Goal: Information Seeking & Learning: Check status

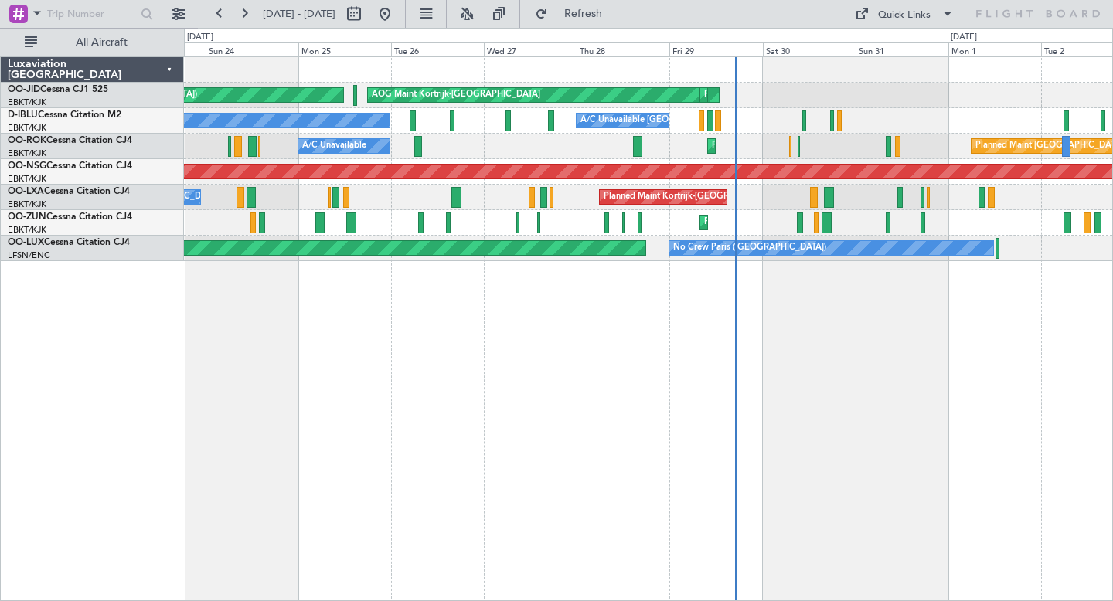
click at [668, 370] on div "Planned Maint [GEOGRAPHIC_DATA] ([GEOGRAPHIC_DATA]) AOG Maint [GEOGRAPHIC_DATA]…" at bounding box center [648, 328] width 929 height 545
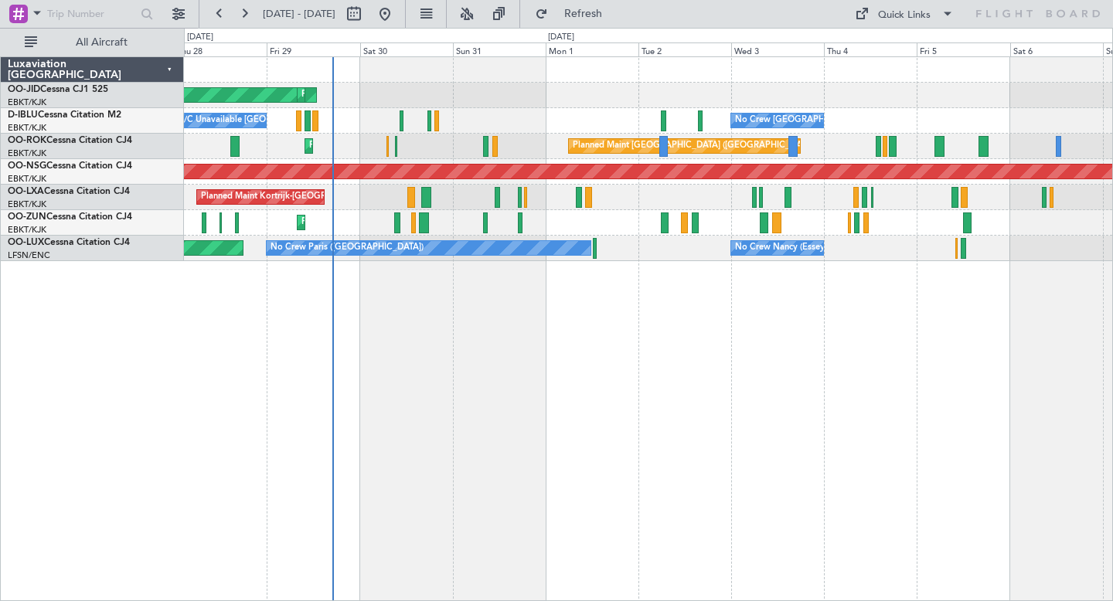
click at [635, 374] on div "AOG Maint Kortrijk-[GEOGRAPHIC_DATA] Planned Maint [GEOGRAPHIC_DATA]-[GEOGRAPHI…" at bounding box center [648, 328] width 929 height 545
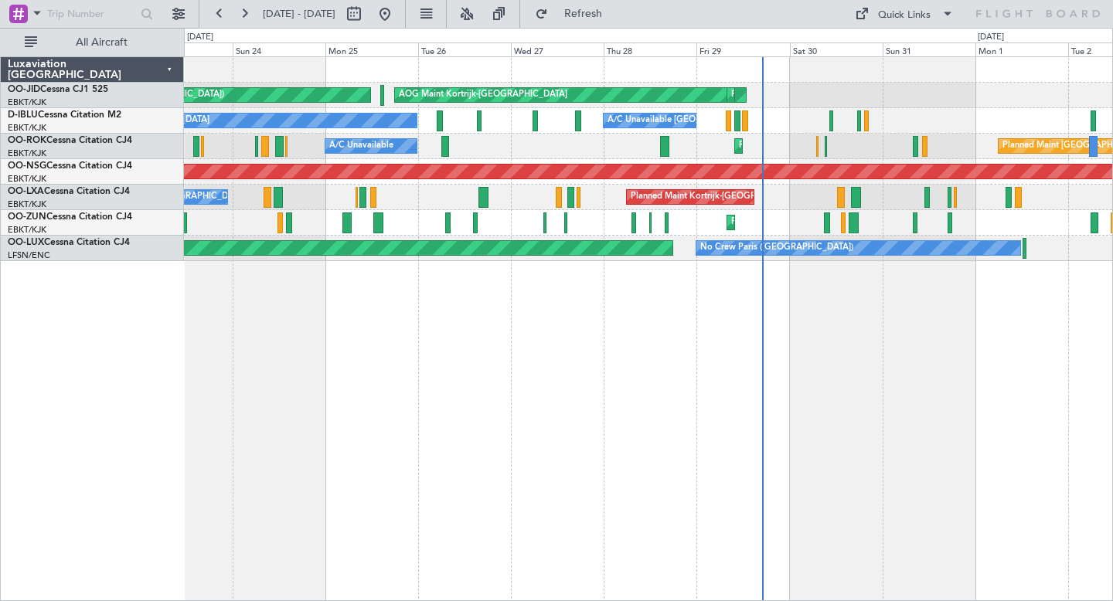
click at [702, 397] on div "AOG Maint Kortrijk-[GEOGRAPHIC_DATA] Planned Maint [GEOGRAPHIC_DATA]-[GEOGRAPHI…" at bounding box center [648, 328] width 929 height 545
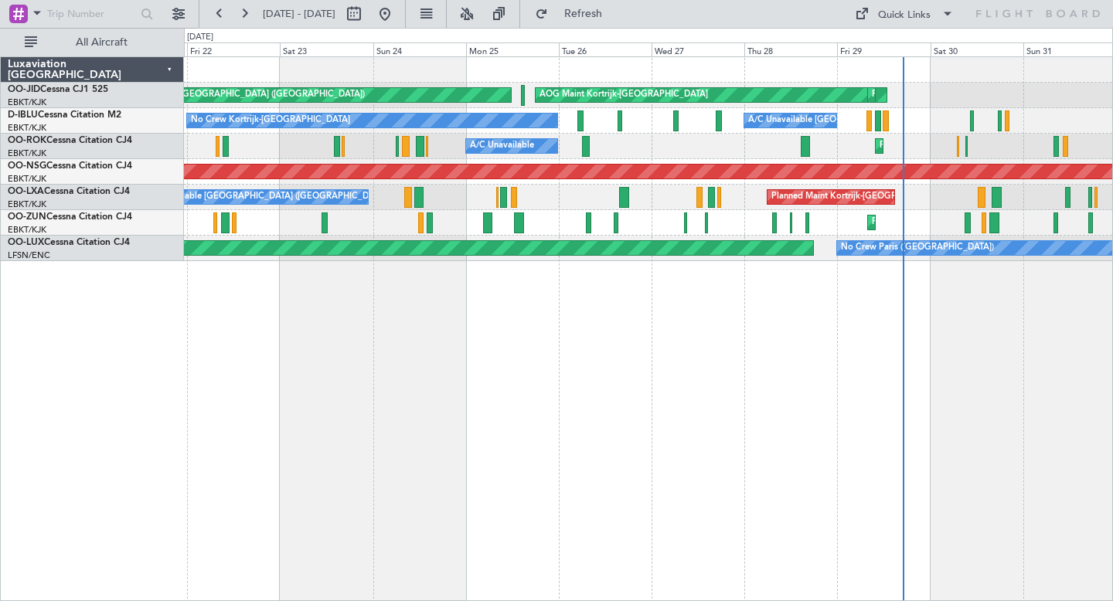
click at [574, 379] on div "AOG Maint Kortrijk-[GEOGRAPHIC_DATA] Planned Maint [GEOGRAPHIC_DATA]-[GEOGRAPHI…" at bounding box center [648, 328] width 929 height 545
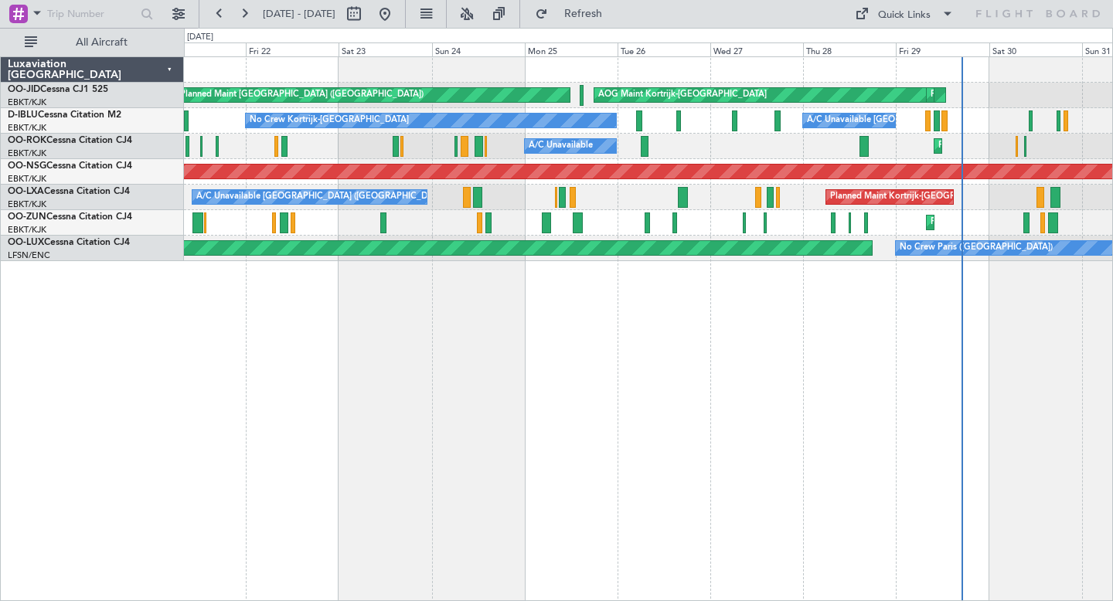
click at [307, 350] on div "AOG Maint Kortrijk-[GEOGRAPHIC_DATA] Planned Maint [GEOGRAPHIC_DATA] ([GEOGRAPH…" at bounding box center [648, 328] width 929 height 545
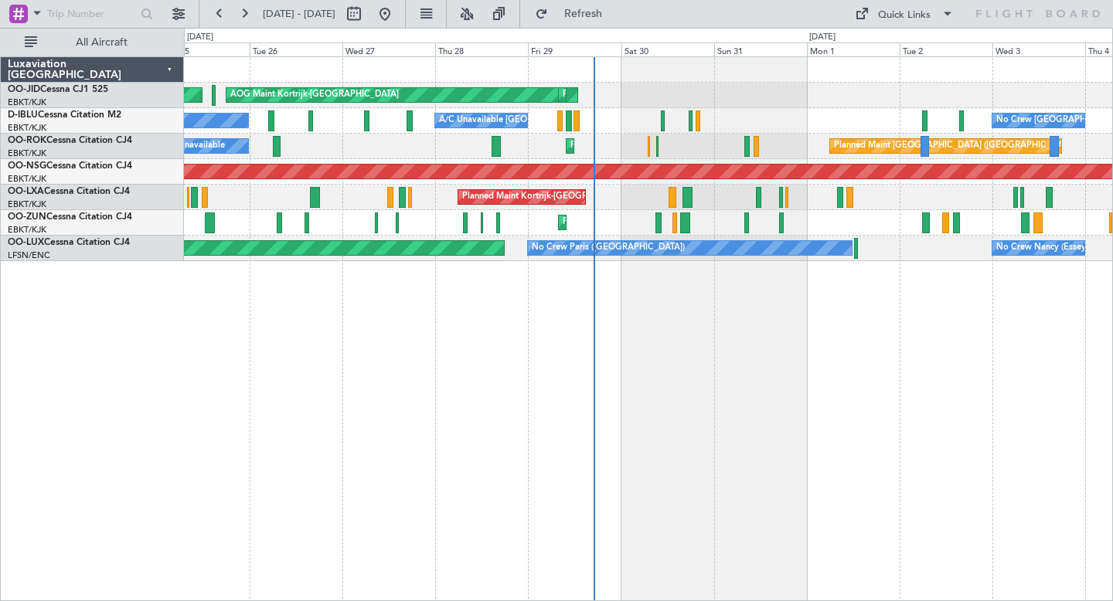
click at [554, 402] on div "AOG Maint Kortrijk-[GEOGRAPHIC_DATA] Planned Maint [GEOGRAPHIC_DATA] ([GEOGRAPH…" at bounding box center [648, 328] width 929 height 545
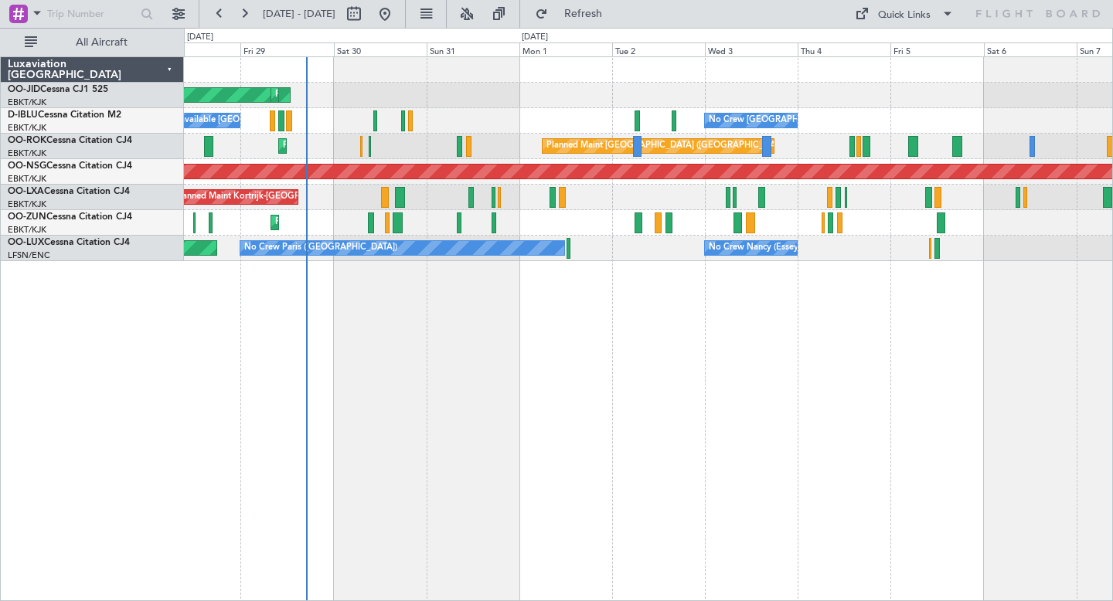
click at [669, 442] on div "AOG Maint Kortrijk-[GEOGRAPHIC_DATA] Planned Maint [GEOGRAPHIC_DATA]-[GEOGRAPHI…" at bounding box center [648, 328] width 929 height 545
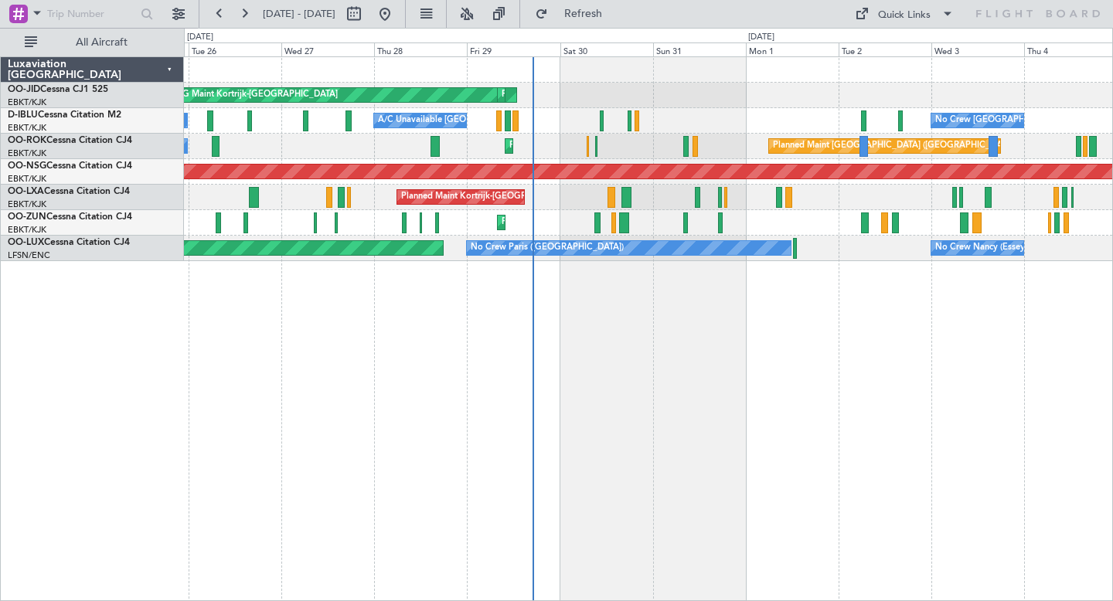
click at [620, 411] on div "AOG Maint Kortrijk-[GEOGRAPHIC_DATA] Planned Maint [GEOGRAPHIC_DATA]-[GEOGRAPHI…" at bounding box center [648, 328] width 929 height 545
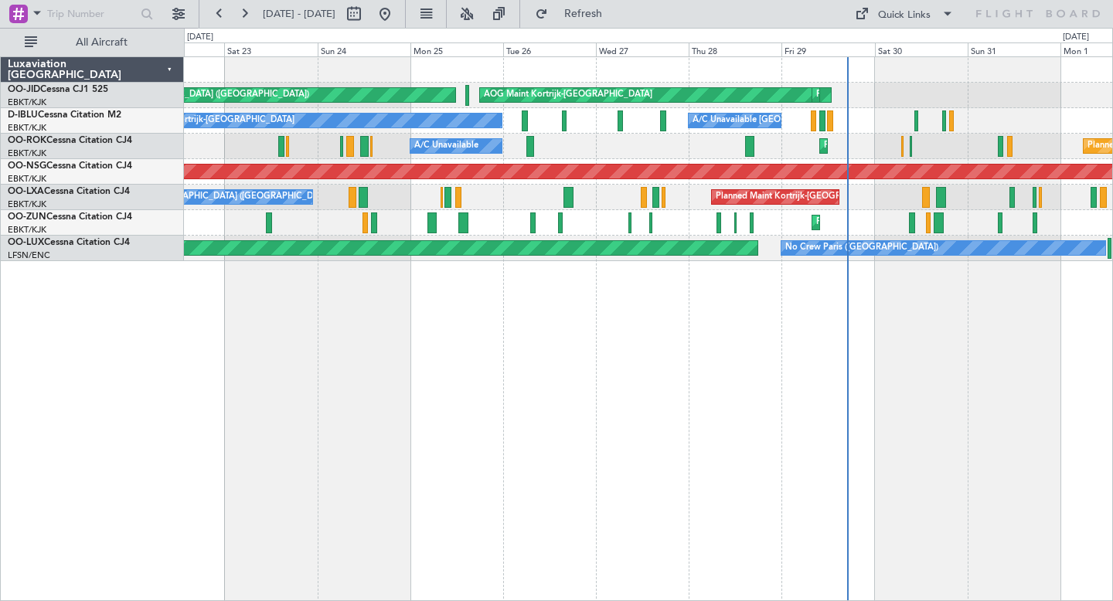
click at [601, 369] on div "AOG Maint Kortrijk-[GEOGRAPHIC_DATA] Planned Maint [GEOGRAPHIC_DATA]-[GEOGRAPHI…" at bounding box center [648, 328] width 929 height 545
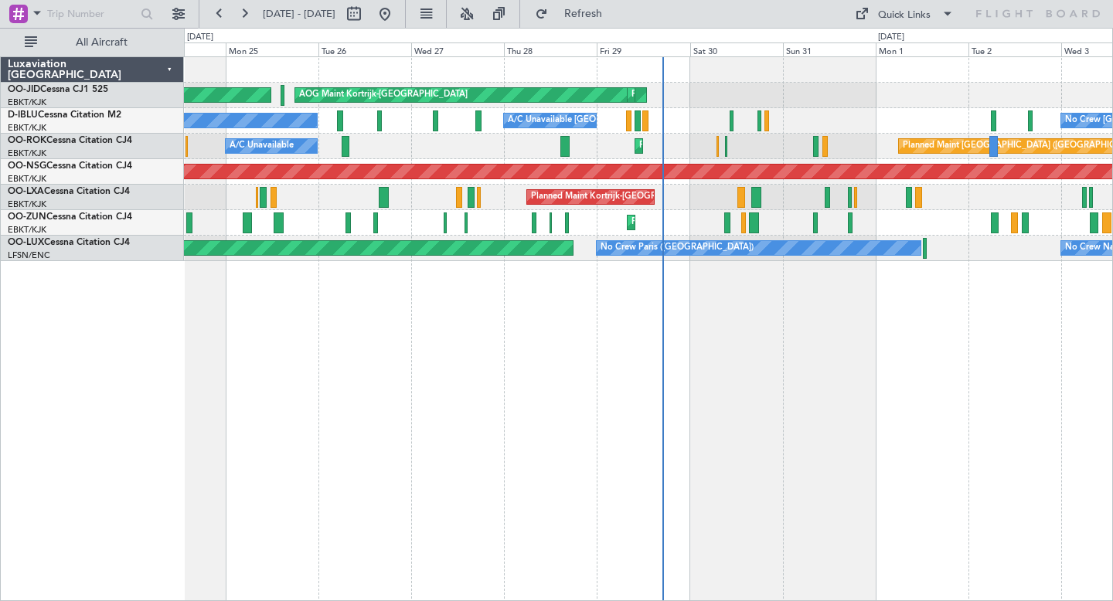
click at [647, 351] on div "AOG Maint Kortrijk-[GEOGRAPHIC_DATA] Planned Maint [GEOGRAPHIC_DATA]-[GEOGRAPHI…" at bounding box center [648, 328] width 929 height 545
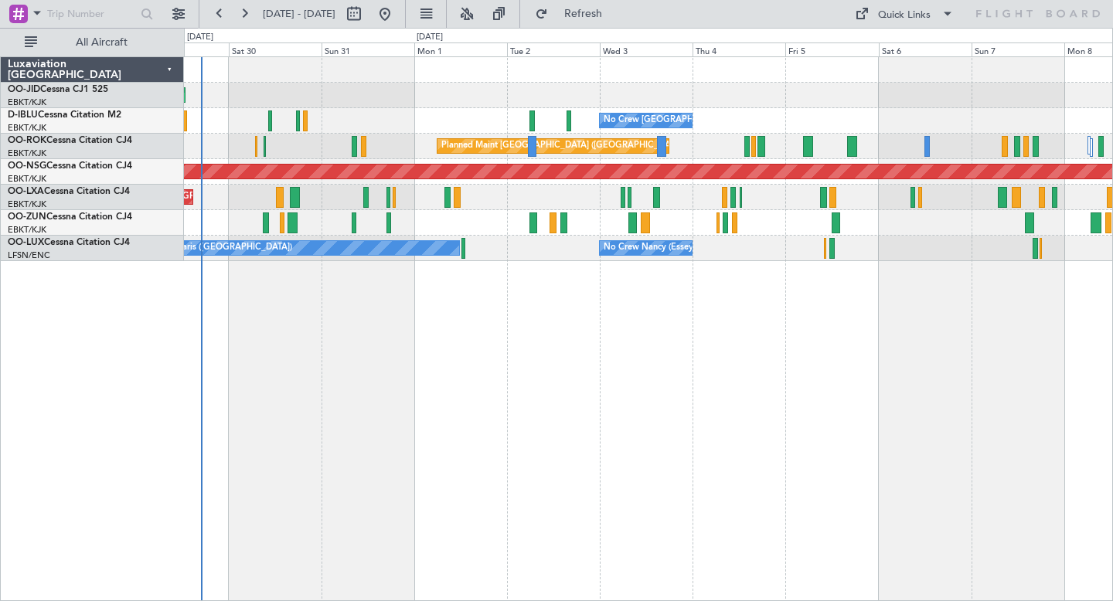
click at [599, 91] on div "AOG Maint Kortrijk-[GEOGRAPHIC_DATA] Planned Maint [GEOGRAPHIC_DATA]-[GEOGRAPHI…" at bounding box center [648, 96] width 928 height 26
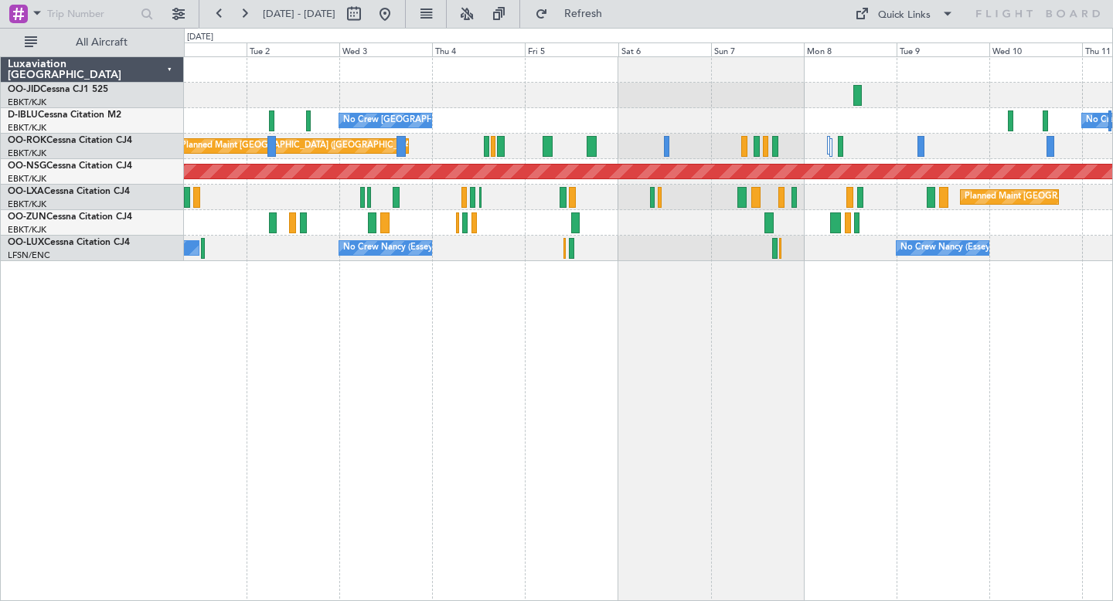
click at [387, 401] on div "No Crew [GEOGRAPHIC_DATA] ([GEOGRAPHIC_DATA] National) No Crew [GEOGRAPHIC_DATA…" at bounding box center [648, 328] width 929 height 545
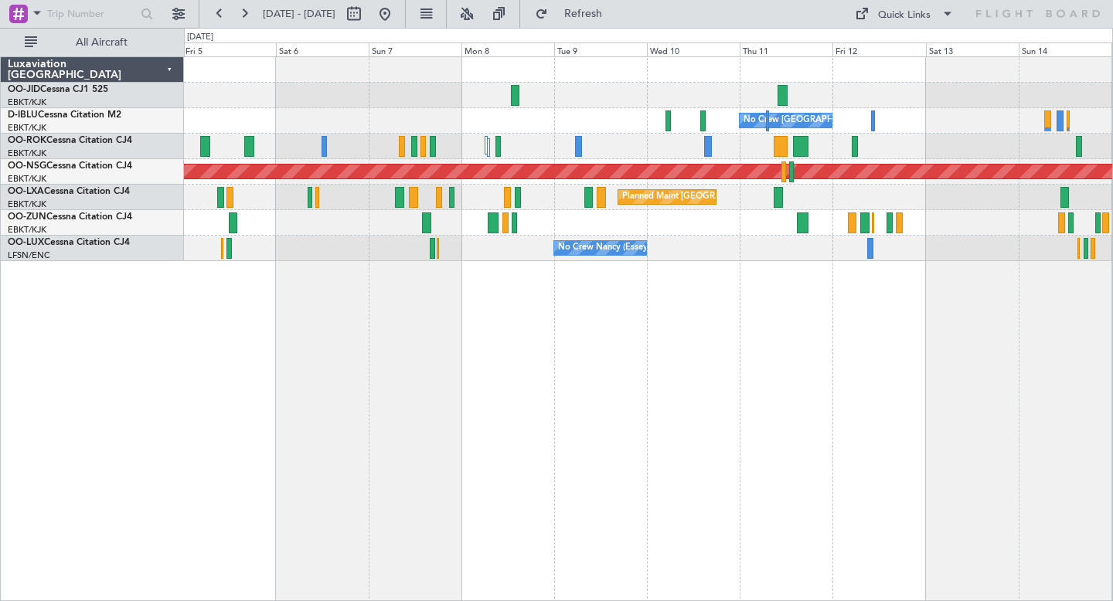
click at [915, 447] on div "No Crew [GEOGRAPHIC_DATA] ([GEOGRAPHIC_DATA] National) No Crew [GEOGRAPHIC_DATA…" at bounding box center [648, 328] width 929 height 545
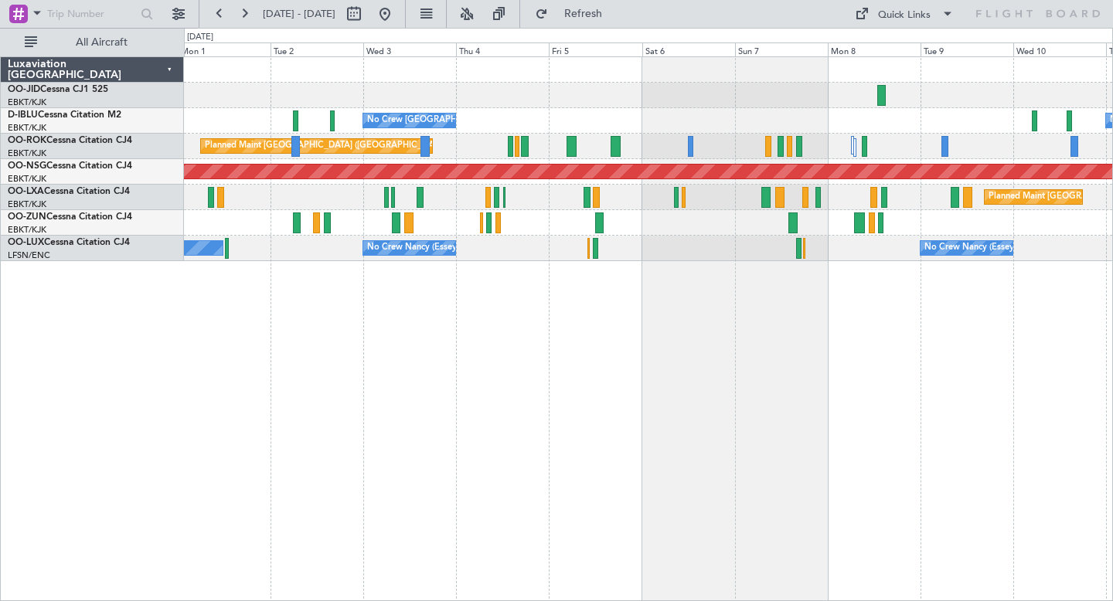
click at [749, 431] on div "No Crew [GEOGRAPHIC_DATA] ([GEOGRAPHIC_DATA] National) No Crew [GEOGRAPHIC_DATA…" at bounding box center [648, 328] width 929 height 545
click at [762, 427] on div "No Crew [GEOGRAPHIC_DATA] ([GEOGRAPHIC_DATA] National) No Crew [GEOGRAPHIC_DATA…" at bounding box center [648, 328] width 929 height 545
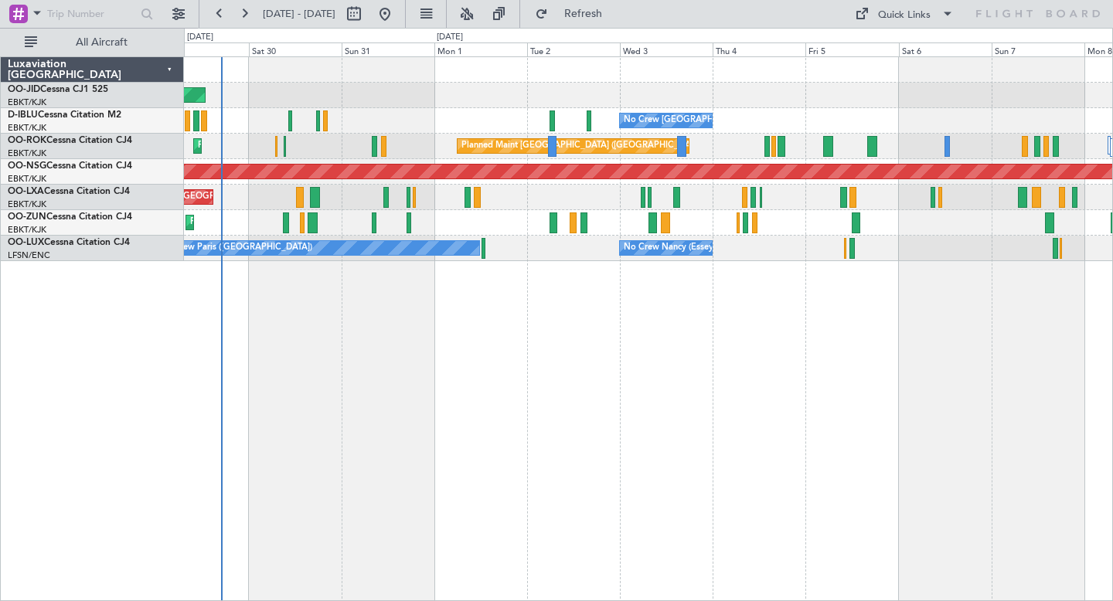
click at [562, 400] on div "Planned Maint Kortrijk-[GEOGRAPHIC_DATA] AOG Maint [GEOGRAPHIC_DATA]-[GEOGRAPHI…" at bounding box center [648, 328] width 929 height 545
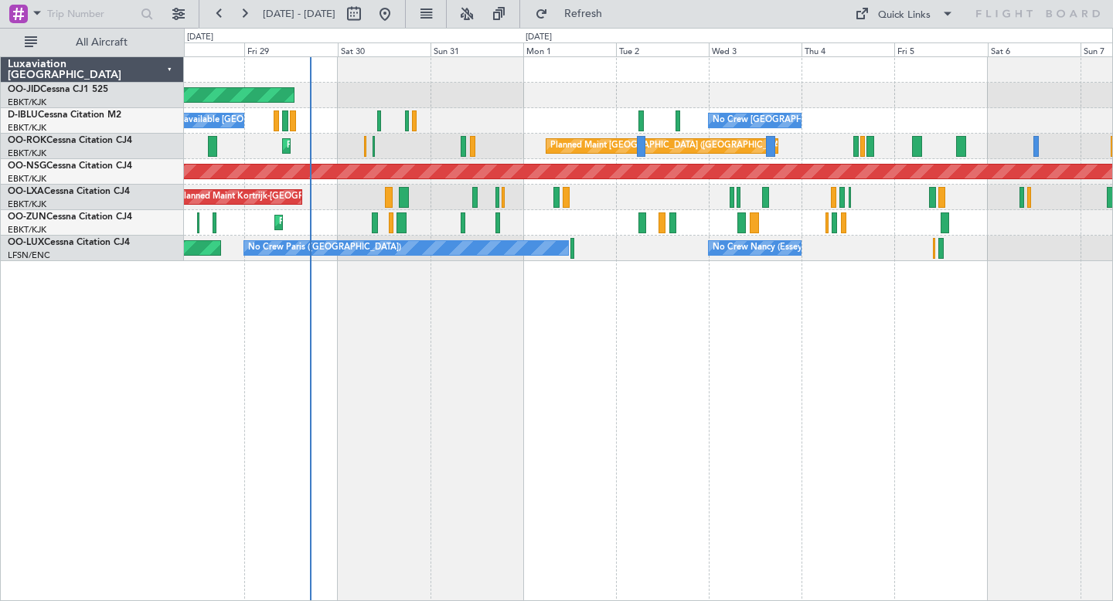
click at [394, 317] on div "Planned Maint Kortrijk-[GEOGRAPHIC_DATA] AOG Maint [GEOGRAPHIC_DATA]-[GEOGRAPHI…" at bounding box center [648, 328] width 929 height 545
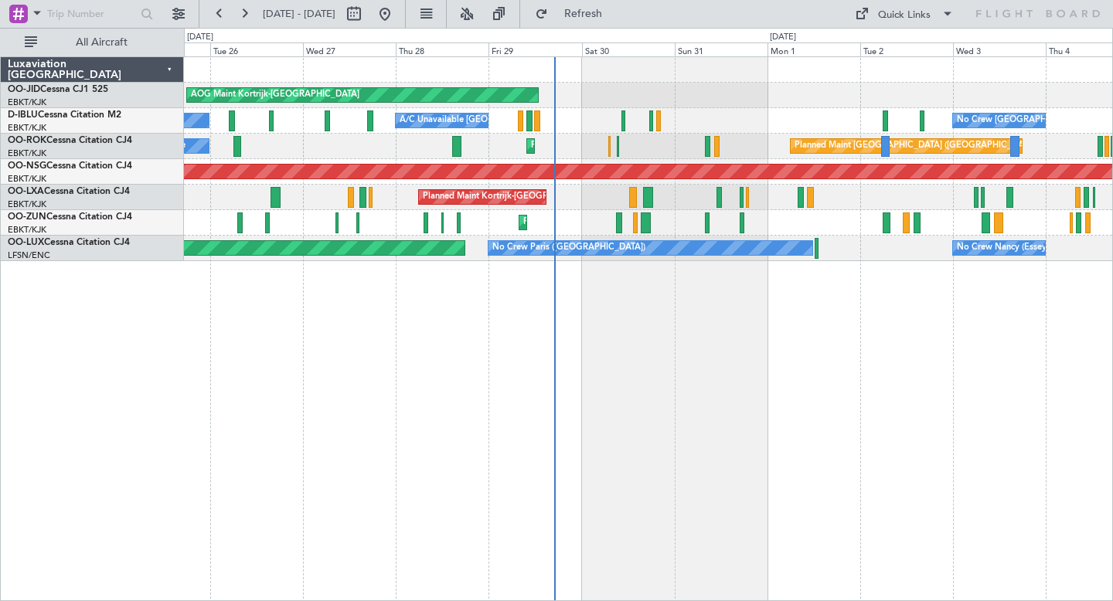
click at [700, 114] on div "Planned Maint Kortrijk-[GEOGRAPHIC_DATA] AOG Maint [GEOGRAPHIC_DATA]-[GEOGRAPHI…" at bounding box center [648, 159] width 928 height 204
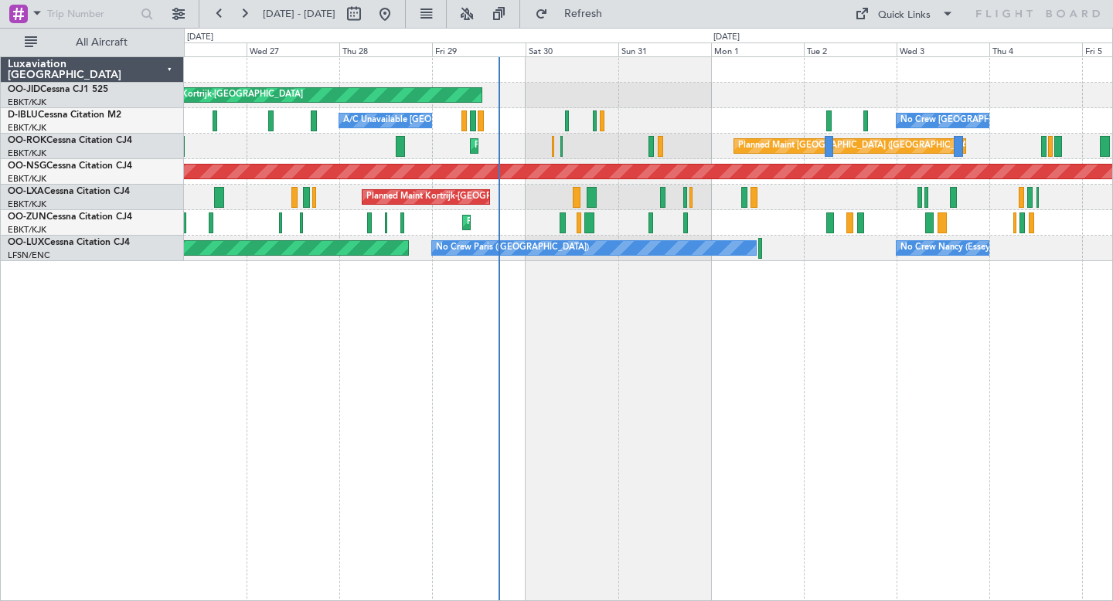
click at [568, 101] on div "Planned Maint Kortrijk-[GEOGRAPHIC_DATA] AOG Maint [GEOGRAPHIC_DATA]-[GEOGRAPHI…" at bounding box center [648, 159] width 928 height 204
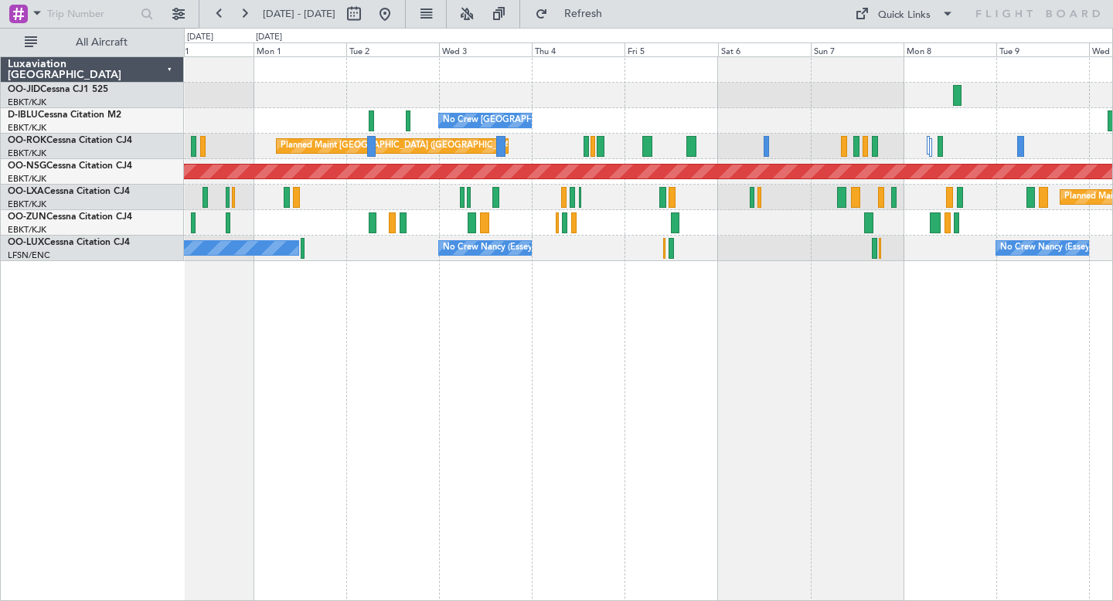
click at [888, 101] on div "Planned Maint Kortrijk-[GEOGRAPHIC_DATA] AOG Maint [GEOGRAPHIC_DATA]-[GEOGRAPHI…" at bounding box center [648, 96] width 928 height 26
